Goal: Obtain resource: Obtain resource

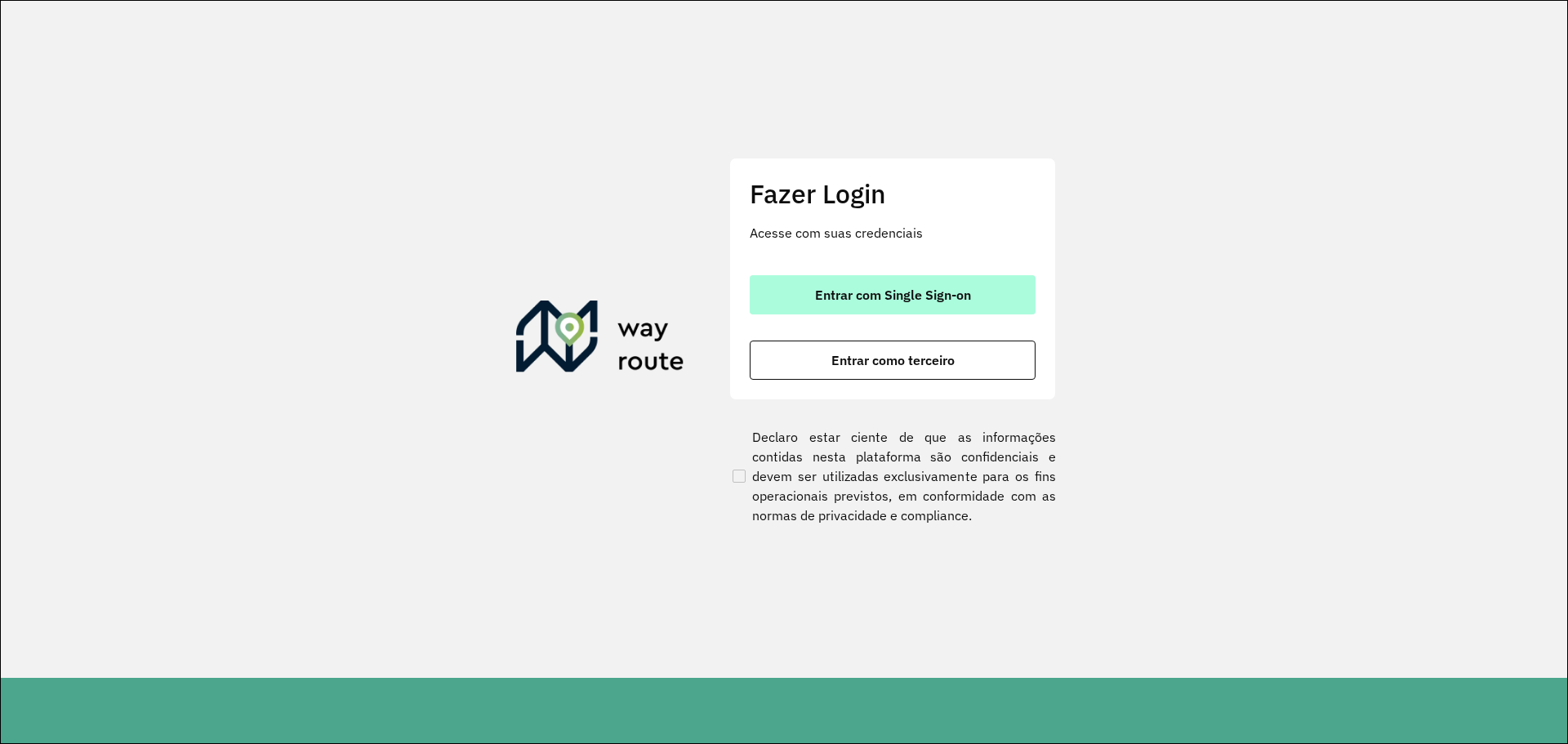
click at [839, 292] on span "Entrar com Single Sign-on" at bounding box center [892, 294] width 156 height 13
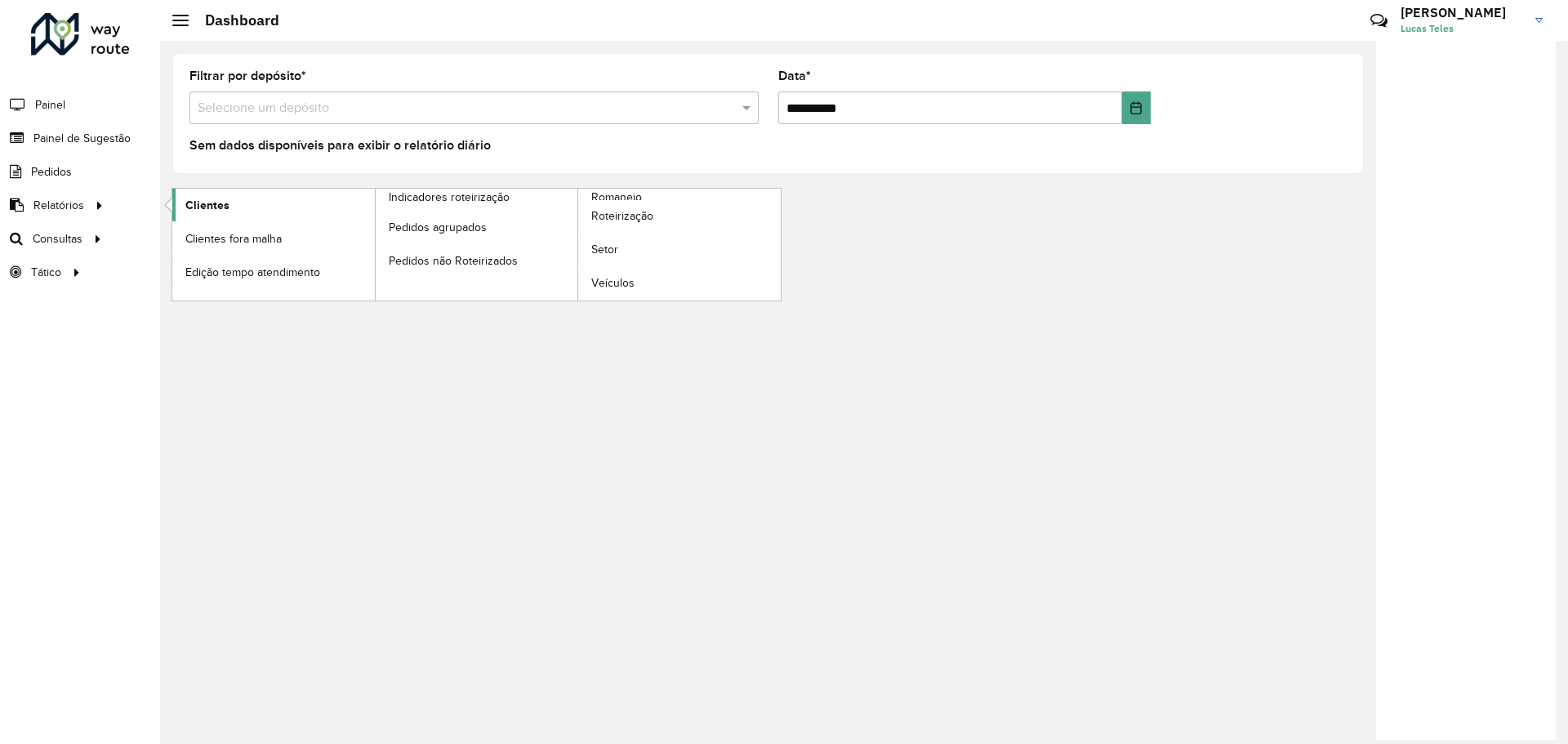
click at [221, 212] on span "Clientes" at bounding box center [208, 204] width 44 height 17
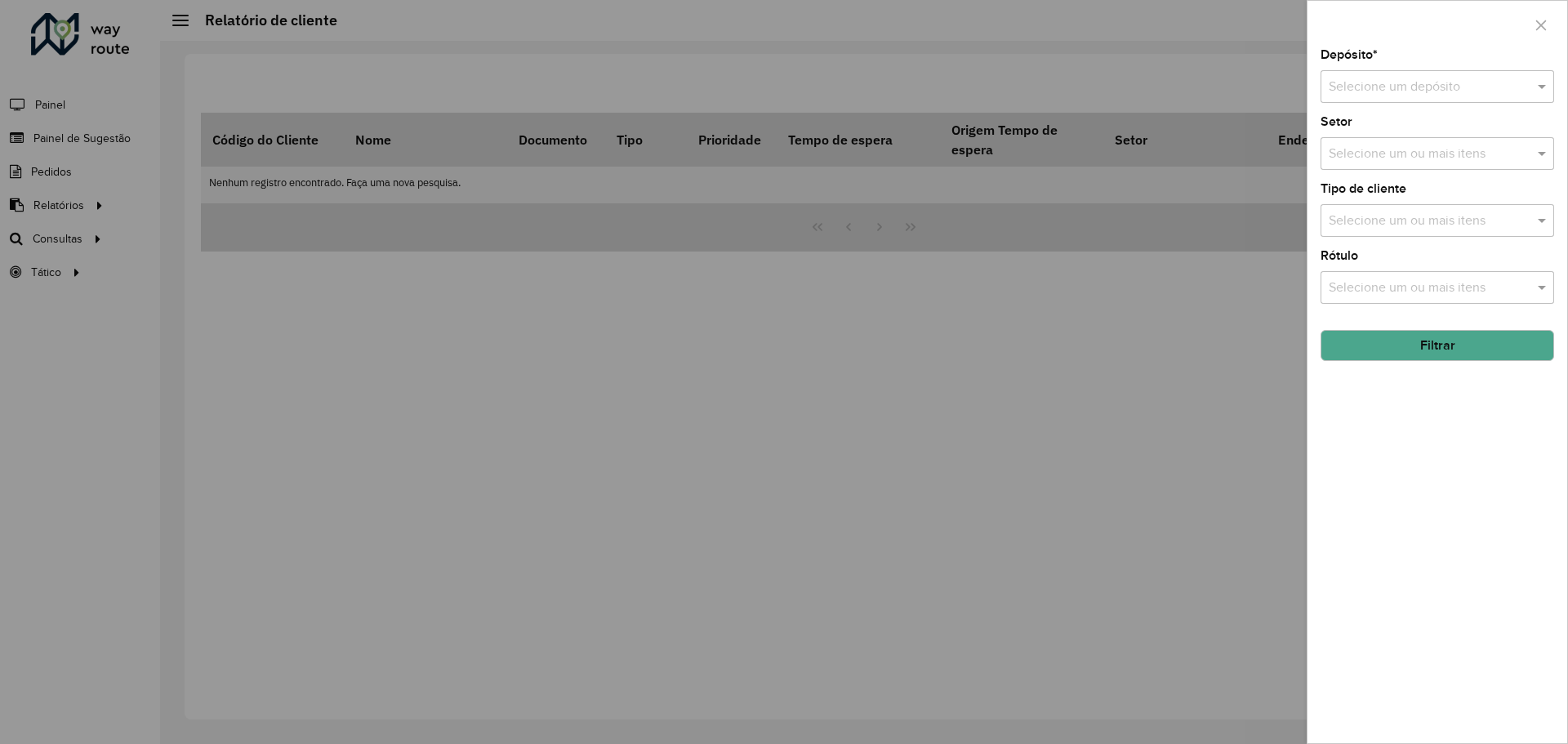
click at [1400, 89] on input "text" at bounding box center [1421, 87] width 185 height 20
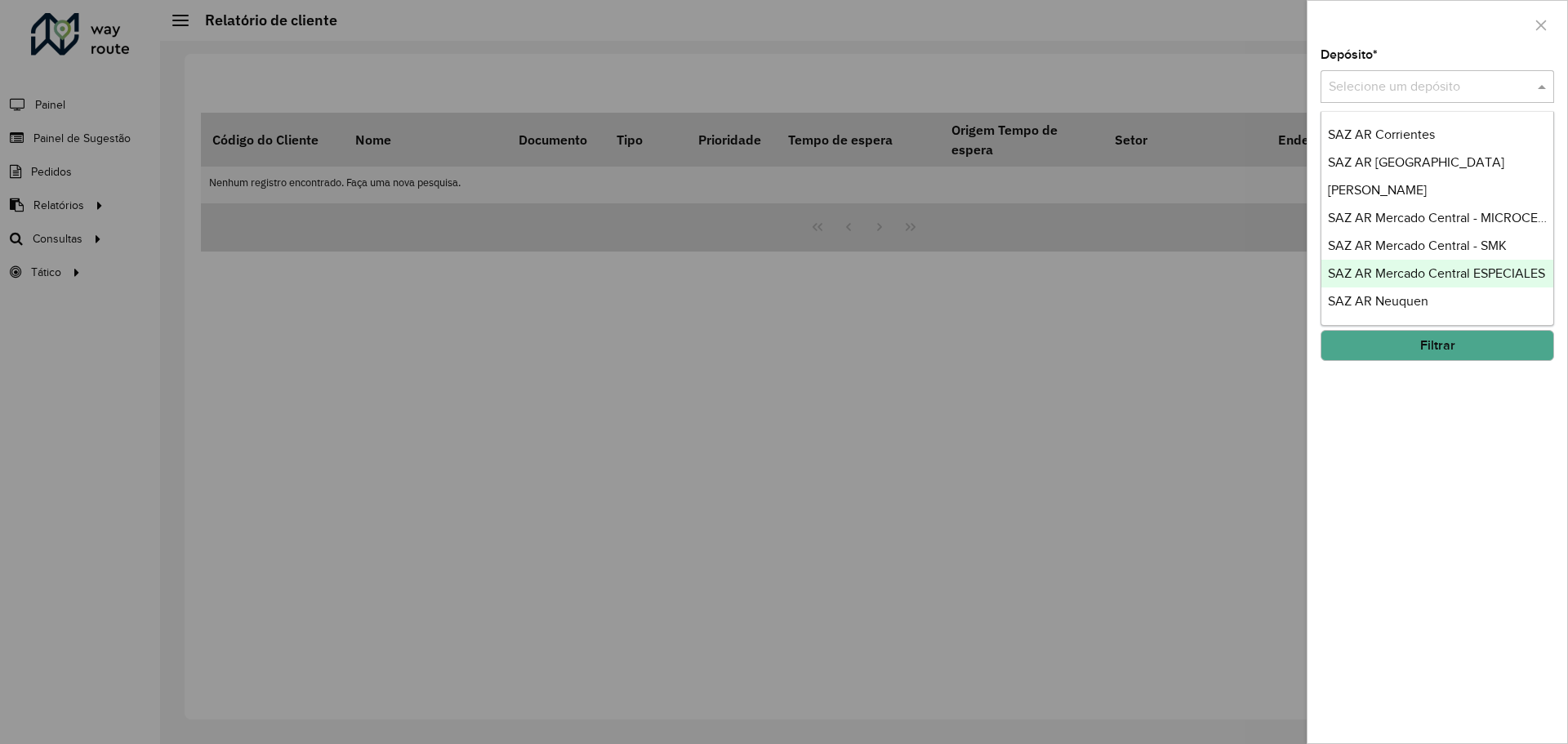
scroll to position [82, 0]
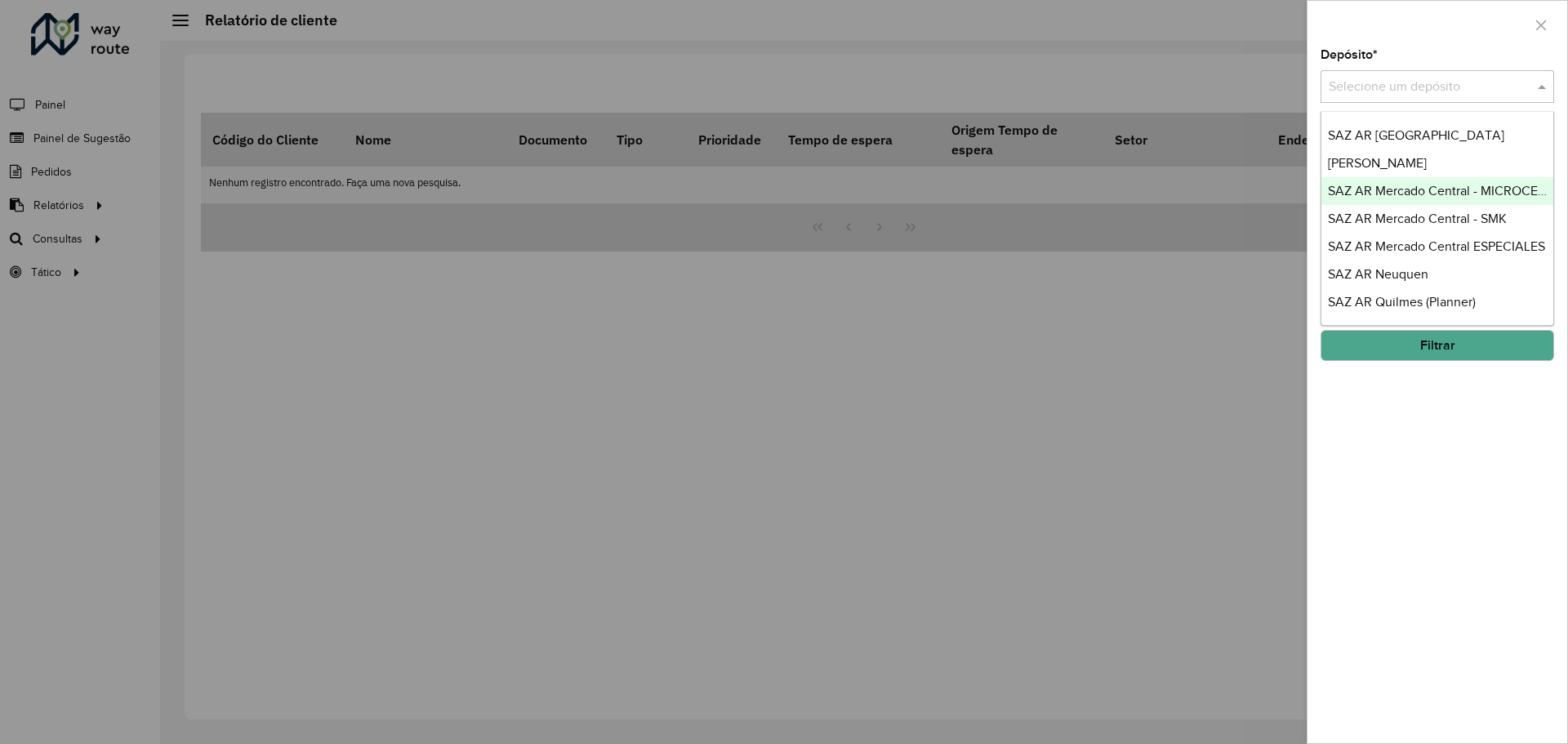
click at [1430, 192] on span "SAZ AR Mercado Central - MICROCENTRO" at bounding box center [1450, 191] width 244 height 14
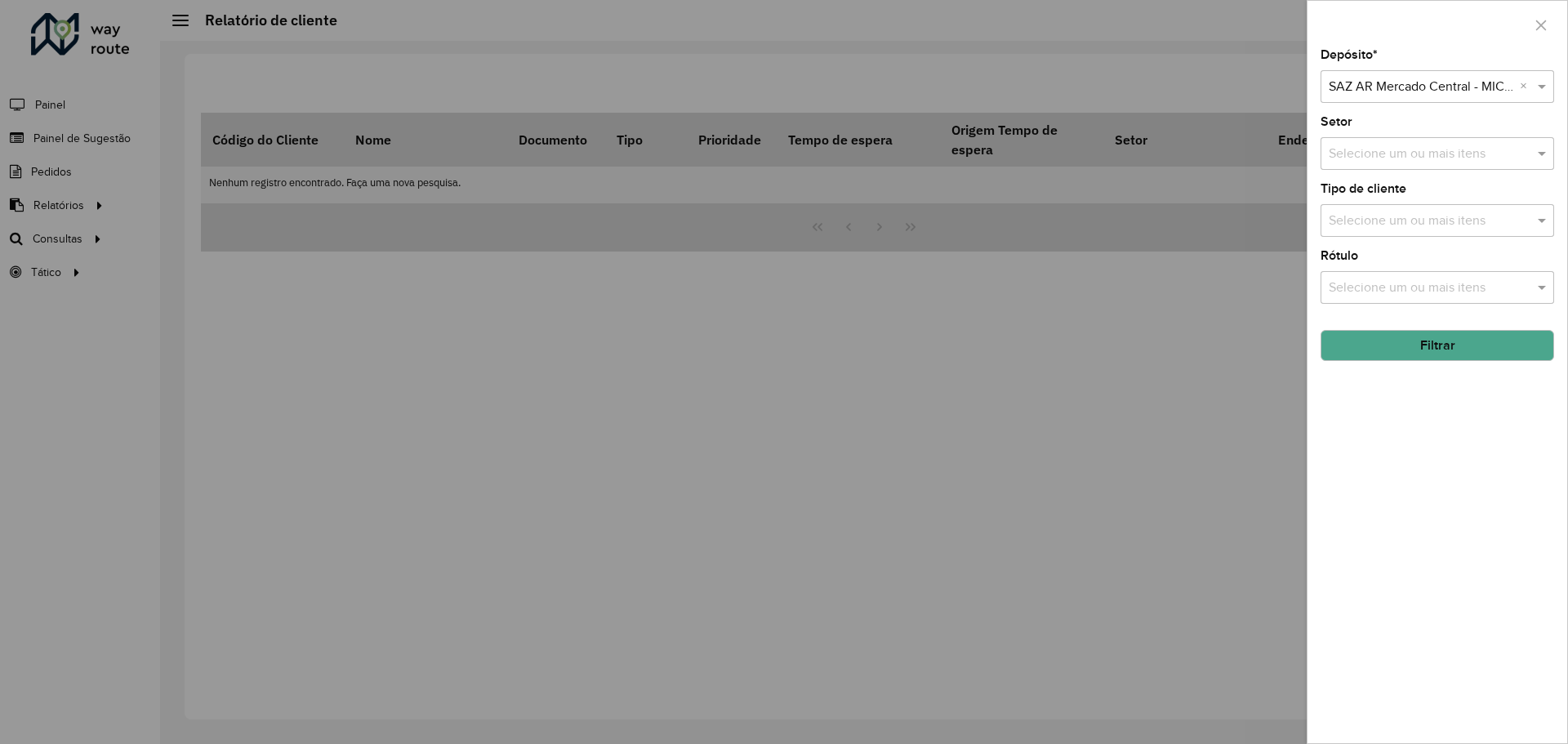
click at [1364, 347] on button "Filtrar" at bounding box center [1437, 345] width 234 height 31
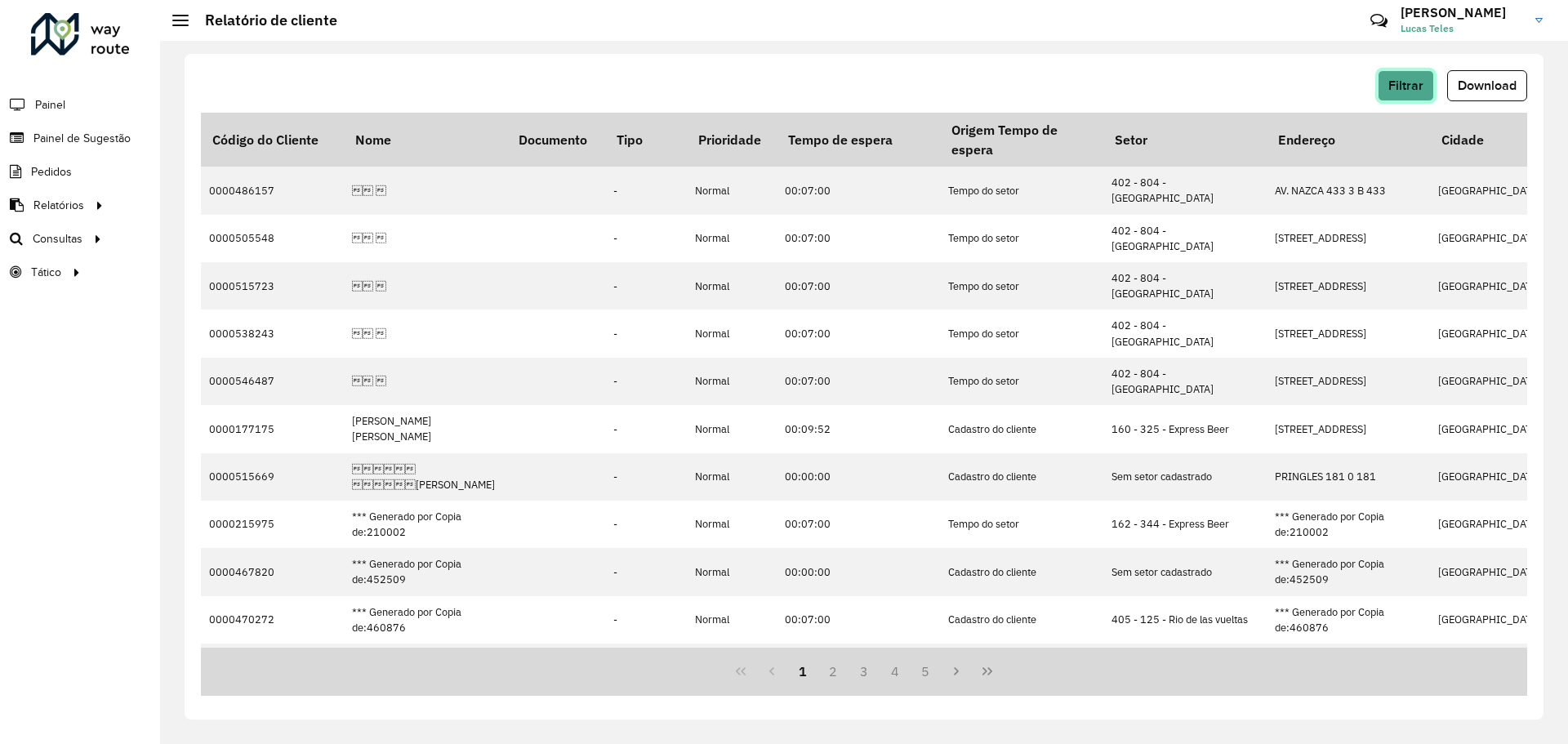
click at [1418, 88] on span "Filtrar" at bounding box center [1406, 85] width 36 height 14
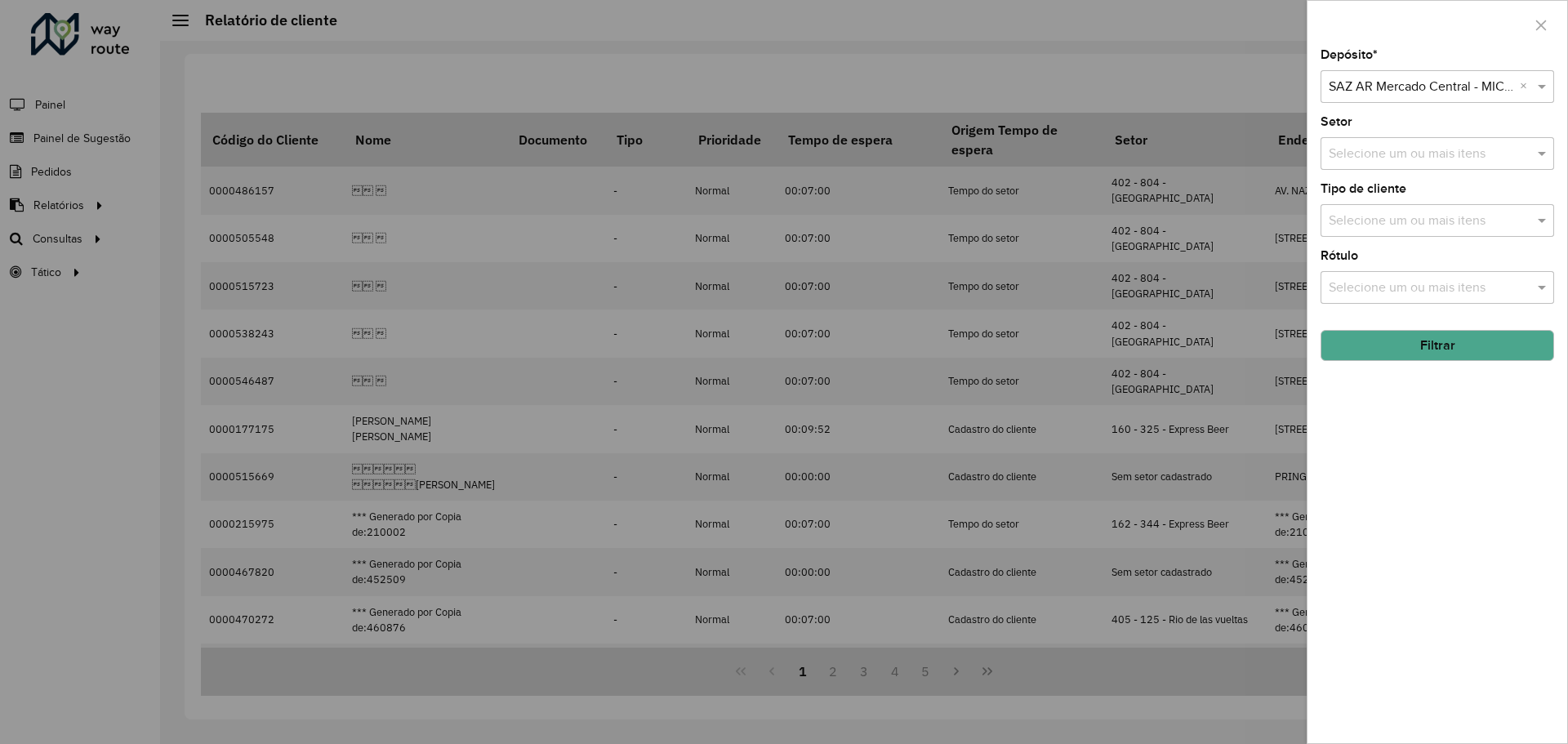
click at [1374, 215] on input "text" at bounding box center [1428, 221] width 209 height 20
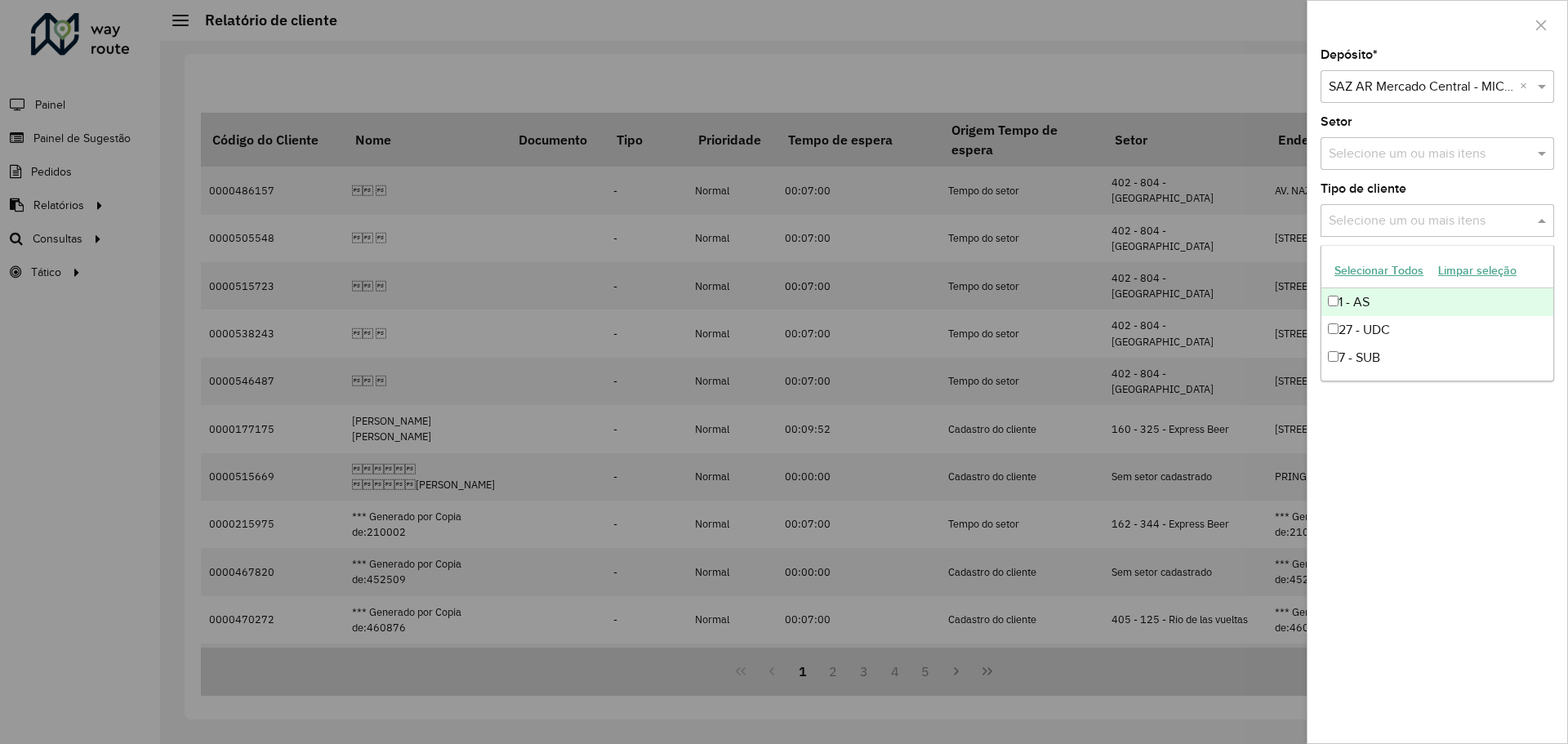
click at [1374, 215] on input "text" at bounding box center [1428, 221] width 209 height 20
click at [1434, 411] on div "Depósito * Selecione um depósito × SAZ AR Mercado Central - MICROCENTRO × Setor…" at bounding box center [1437, 396] width 260 height 694
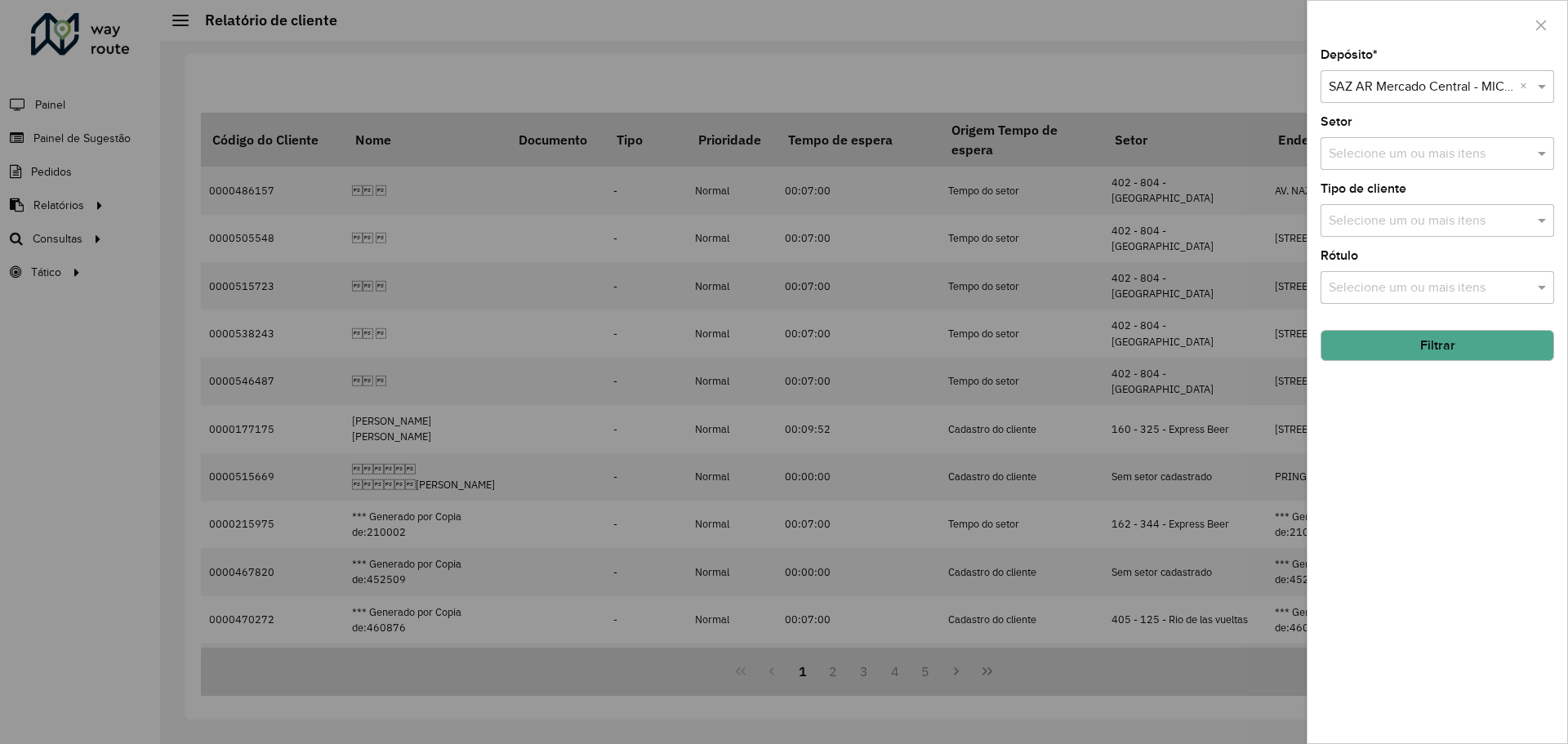
click at [1395, 281] on input "text" at bounding box center [1428, 288] width 209 height 20
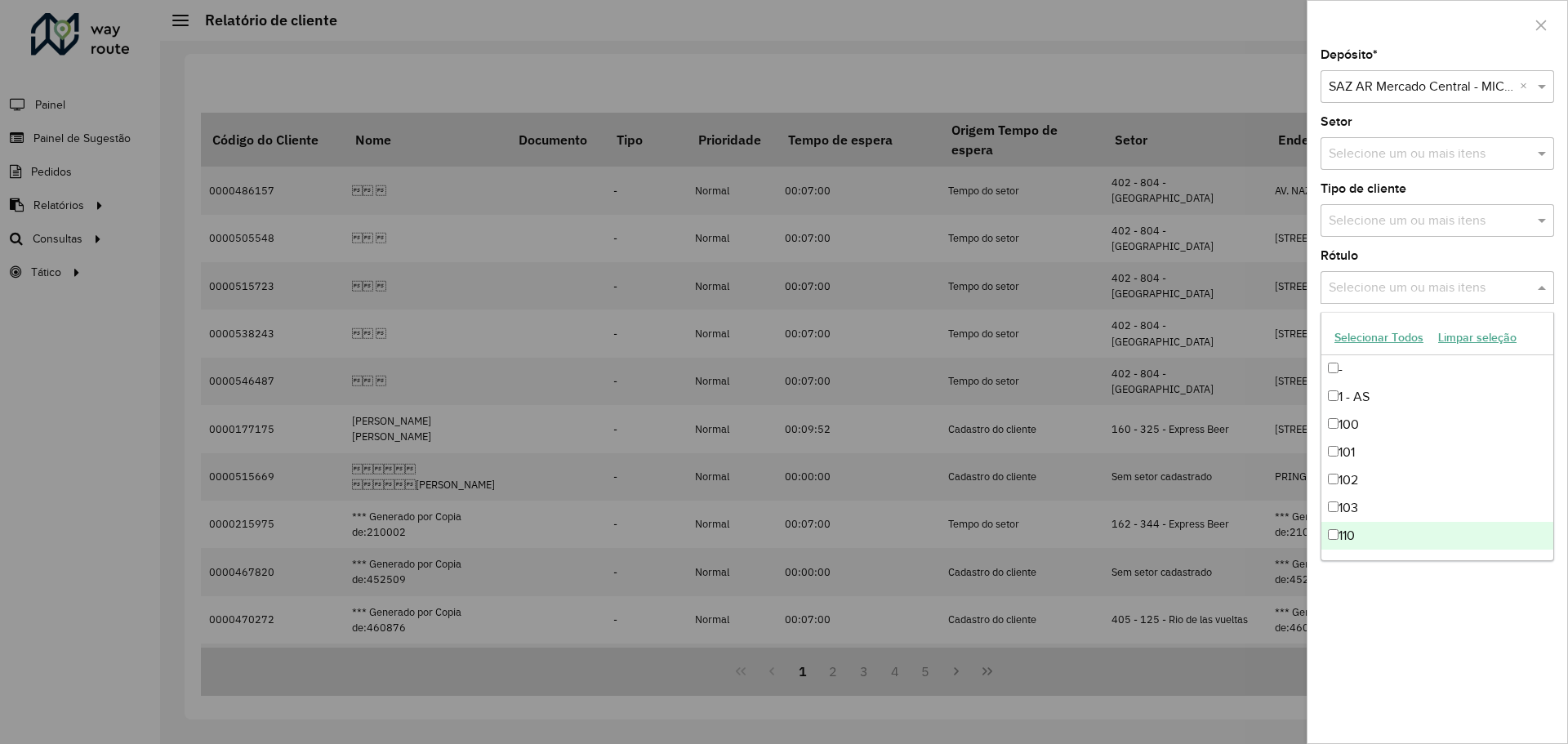
click at [1433, 639] on div "Depósito * Selecione um depósito × SAZ AR Mercado Central - MICROCENTRO × Setor…" at bounding box center [1437, 396] width 260 height 694
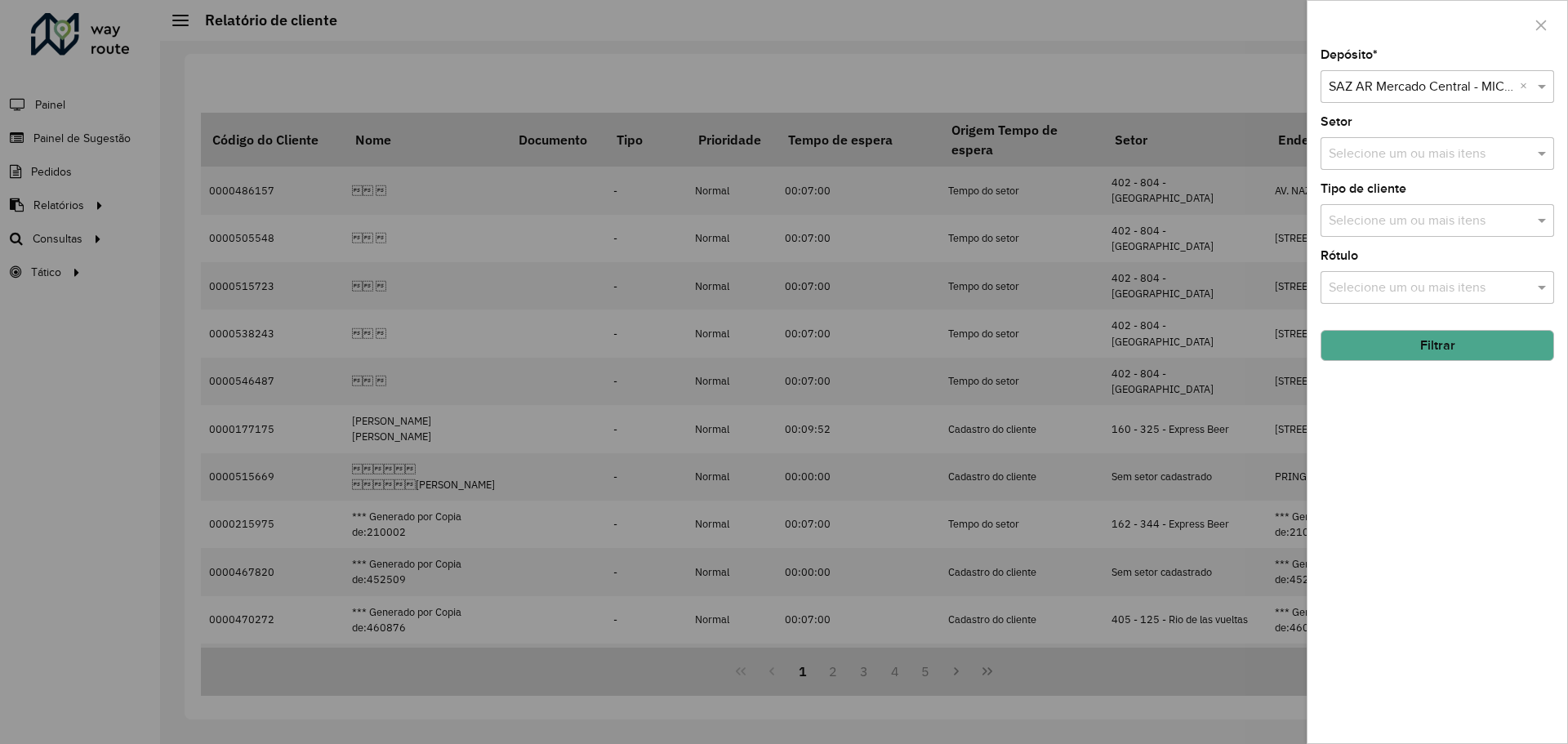
click at [1397, 573] on div "Depósito * Selecione um depósito × SAZ AR Mercado Central - MICROCENTRO × Setor…" at bounding box center [1437, 396] width 260 height 694
click at [1542, 28] on icon "button" at bounding box center [1540, 25] width 13 height 13
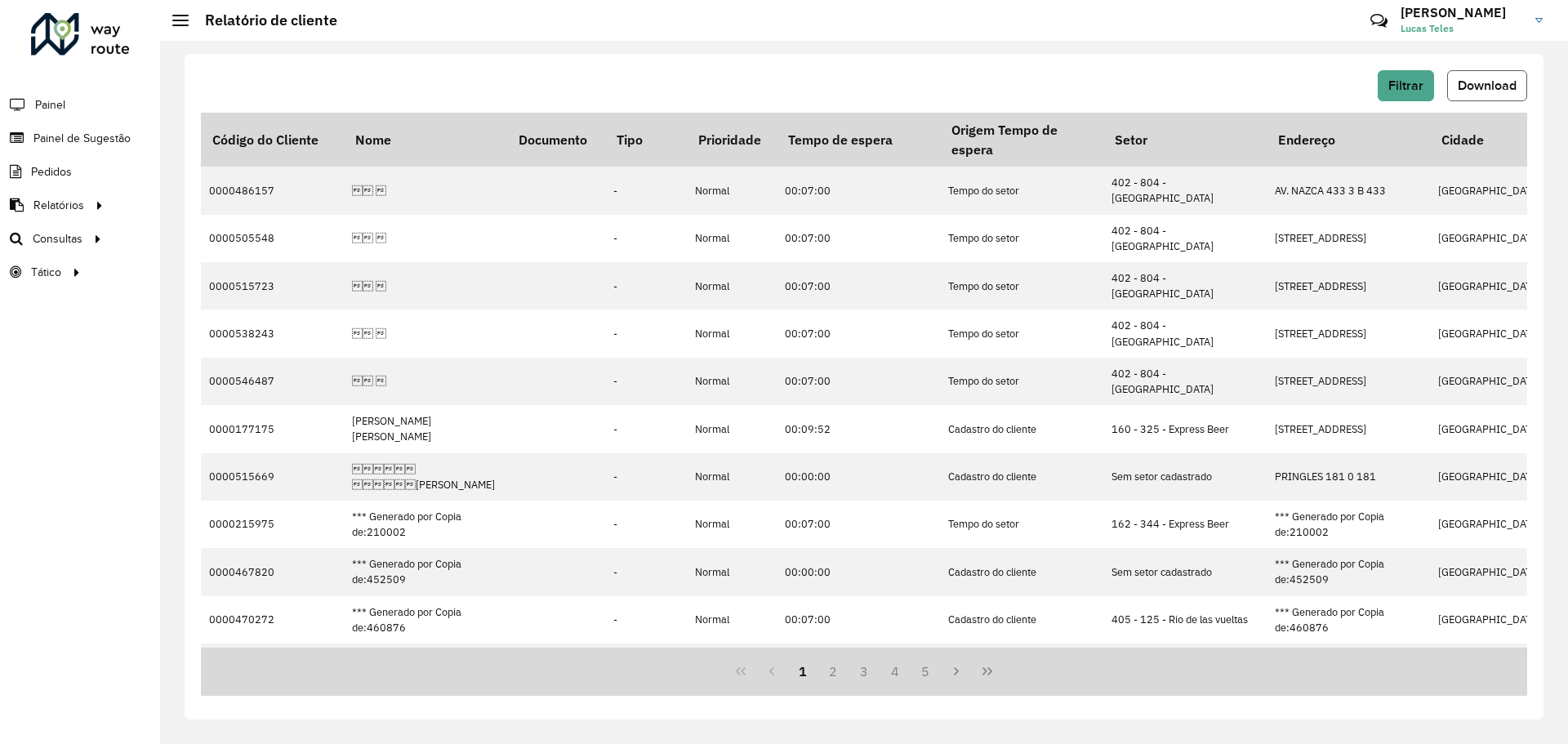
click at [1475, 85] on span "Download" at bounding box center [1487, 85] width 59 height 14
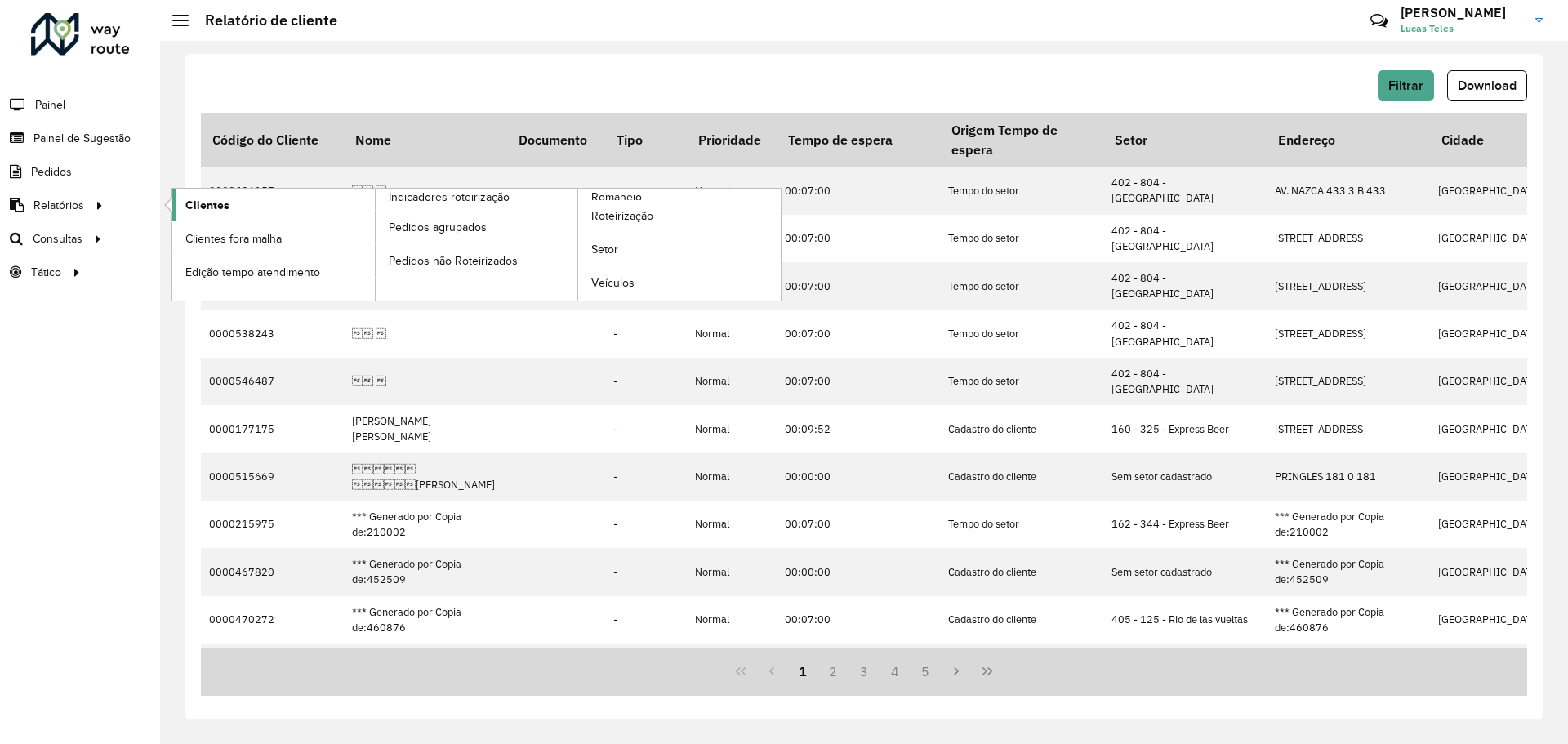
click at [204, 204] on span "Clientes" at bounding box center [208, 204] width 44 height 17
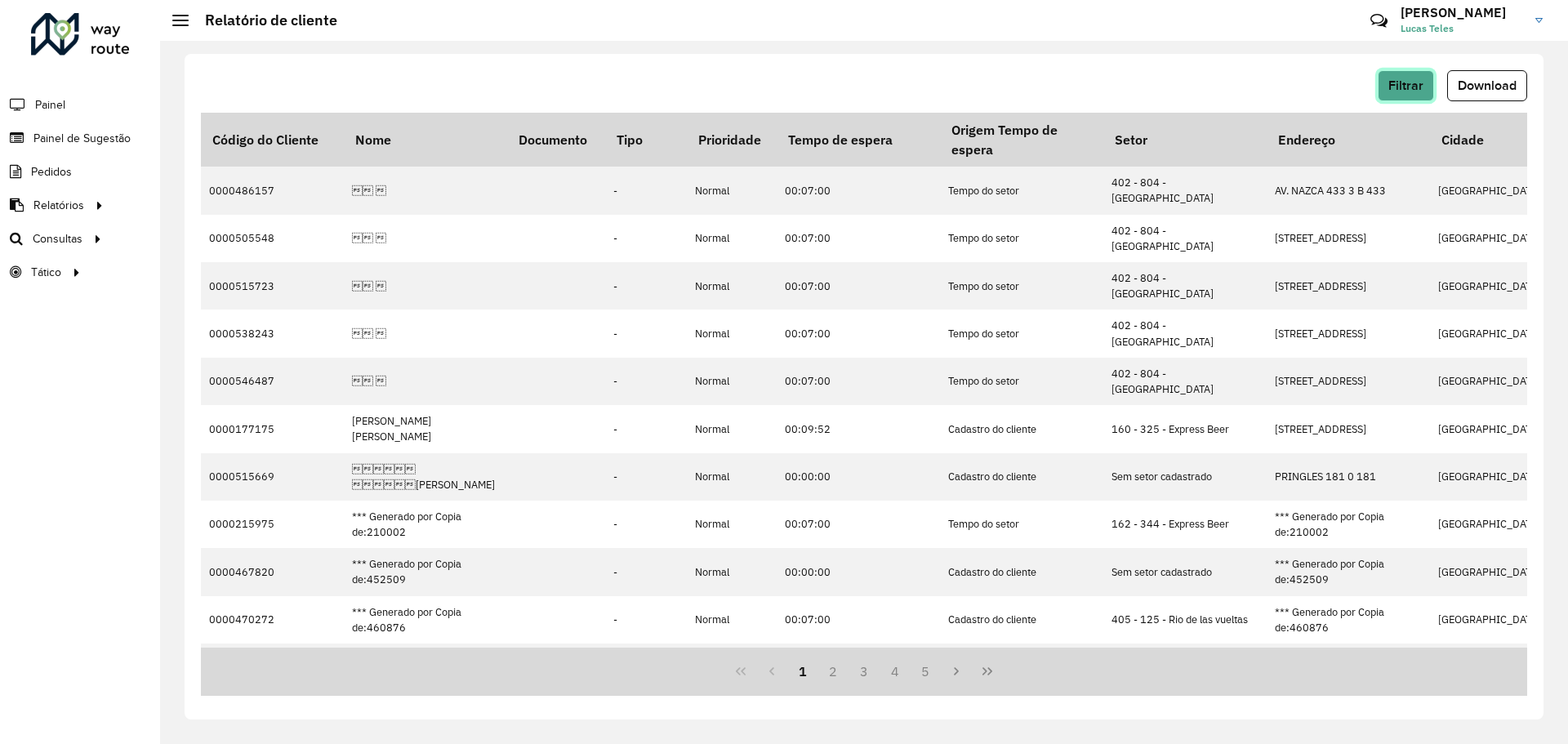
click at [1404, 76] on button "Filtrar" at bounding box center [1405, 85] width 56 height 31
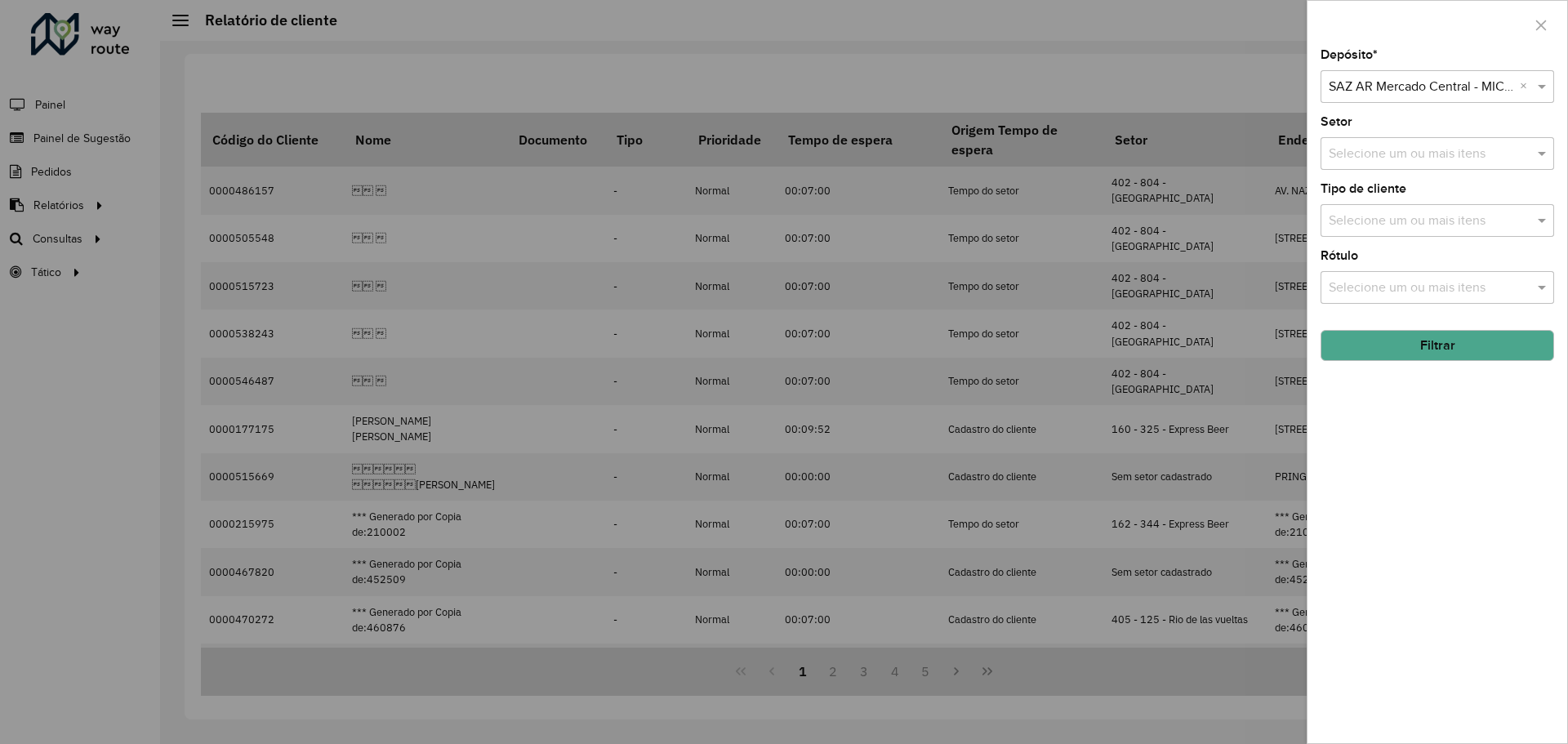
click at [1406, 84] on input "text" at bounding box center [1421, 87] width 185 height 20
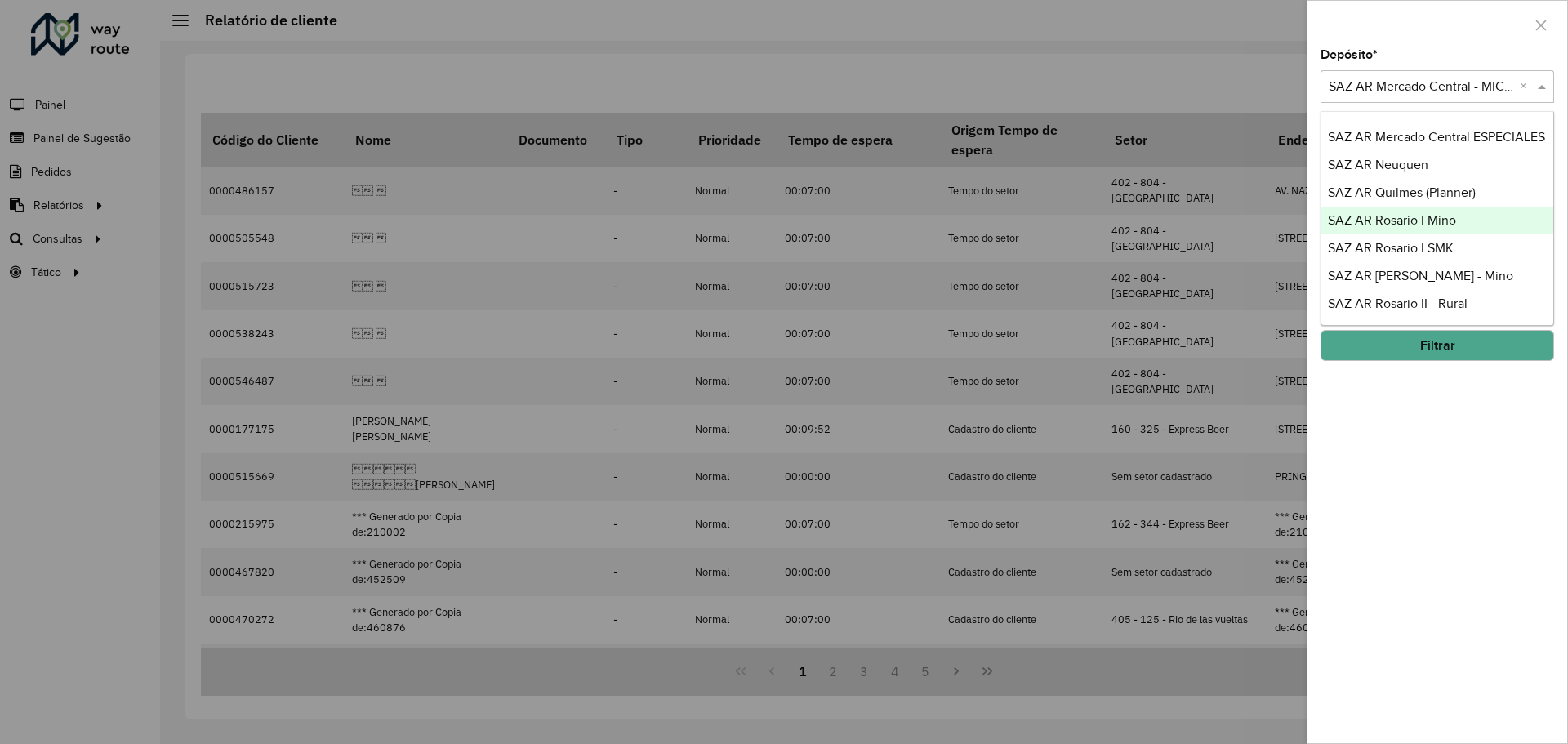
scroll to position [245, 0]
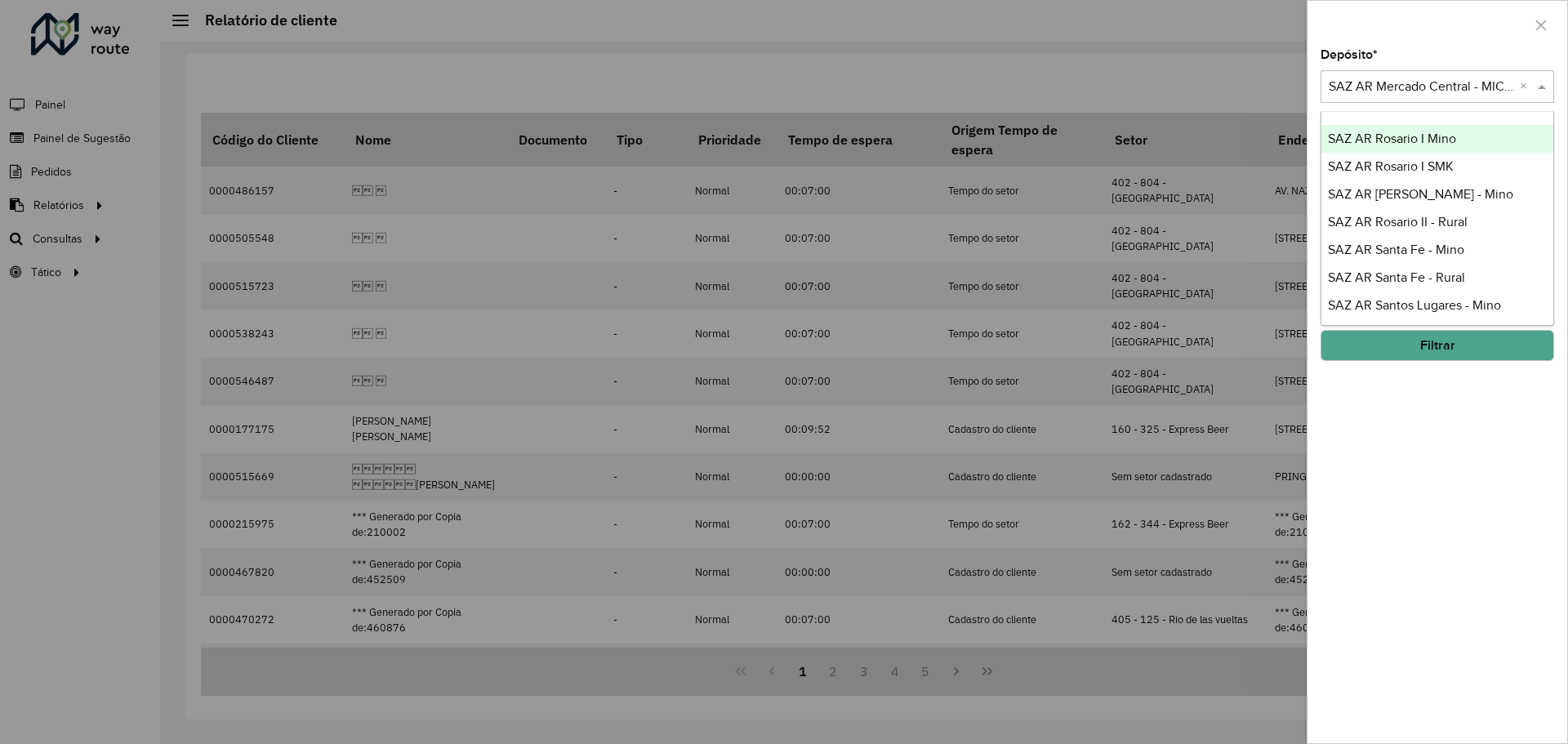
click at [1381, 140] on span "SAZ AR Rosario I Mino" at bounding box center [1392, 139] width 128 height 14
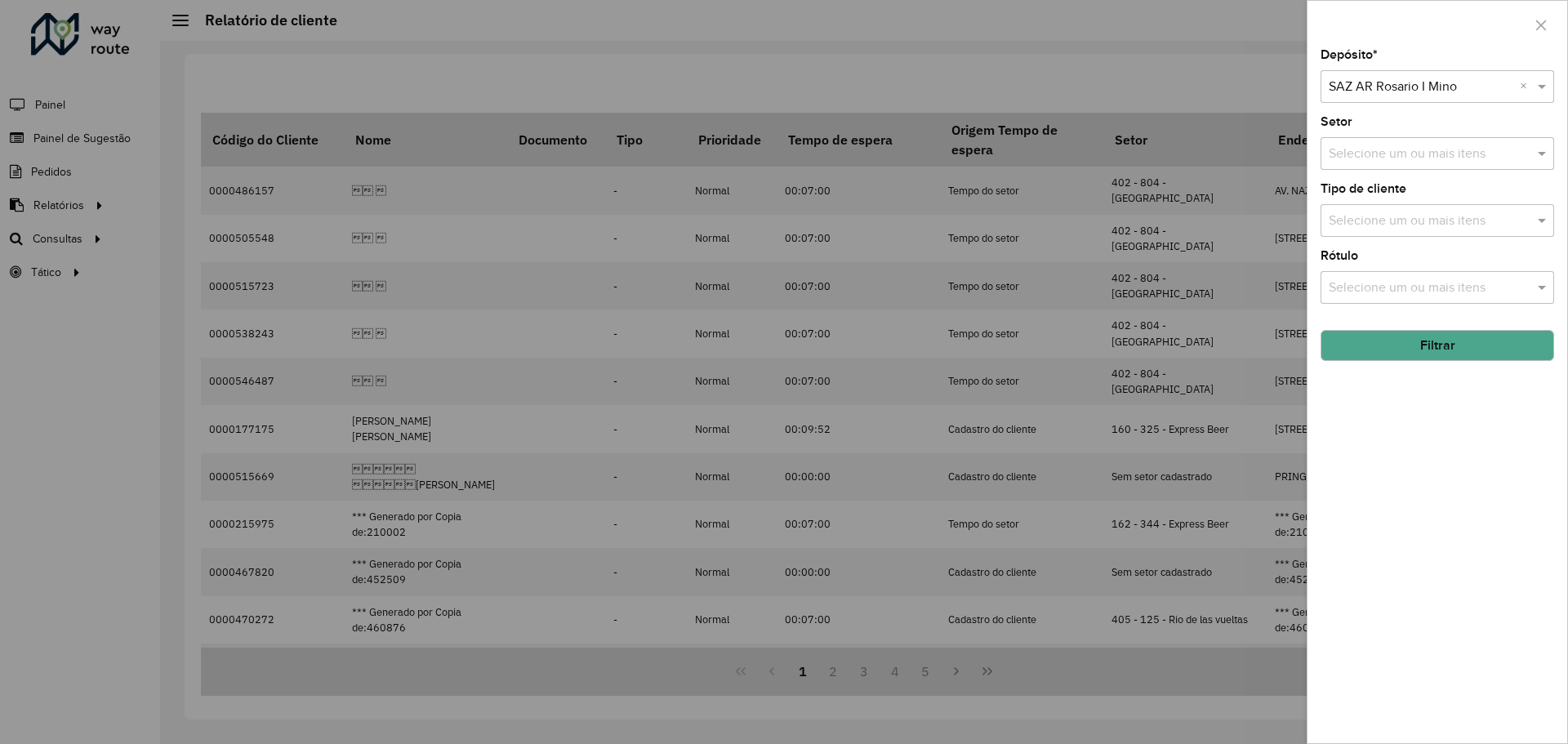
click at [1396, 355] on button "Filtrar" at bounding box center [1437, 345] width 234 height 31
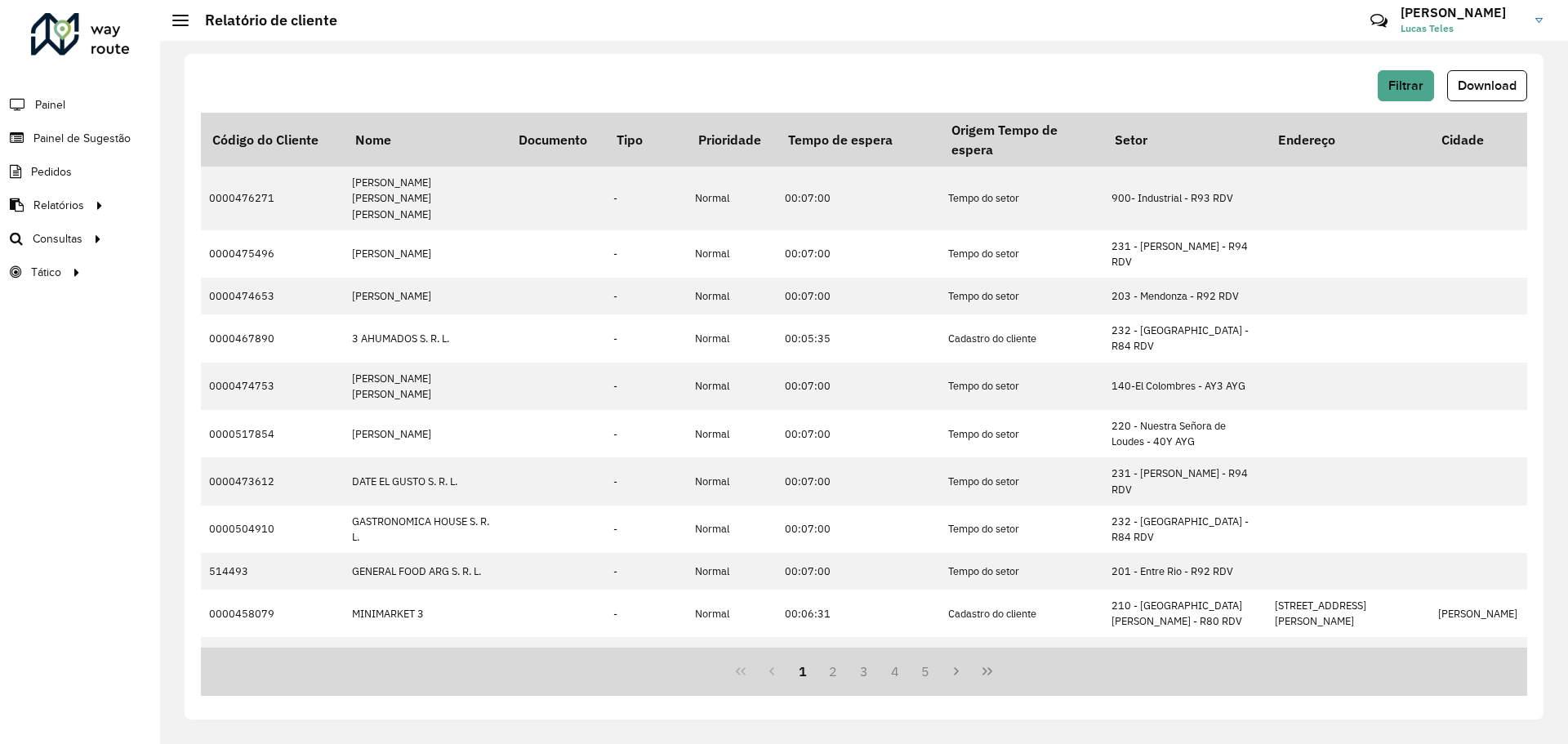
click at [1476, 91] on span "Download" at bounding box center [1487, 85] width 59 height 14
